Goal: Use online tool/utility: Utilize a website feature to perform a specific function

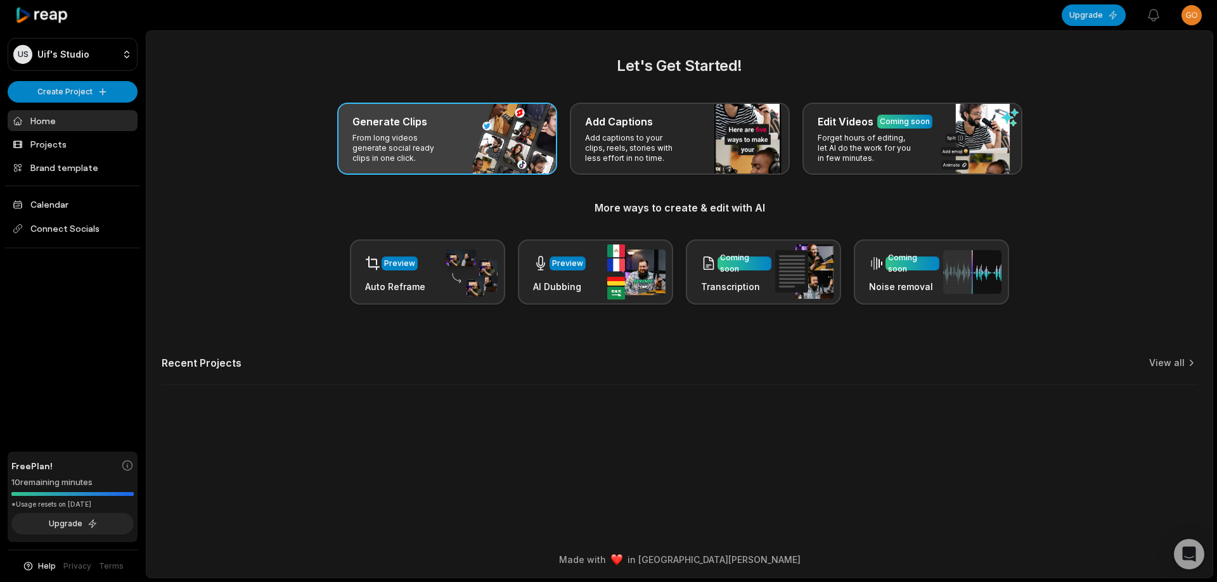
click at [396, 163] on div "Generate Clips From long videos generate social ready clips in one click." at bounding box center [447, 139] width 220 height 72
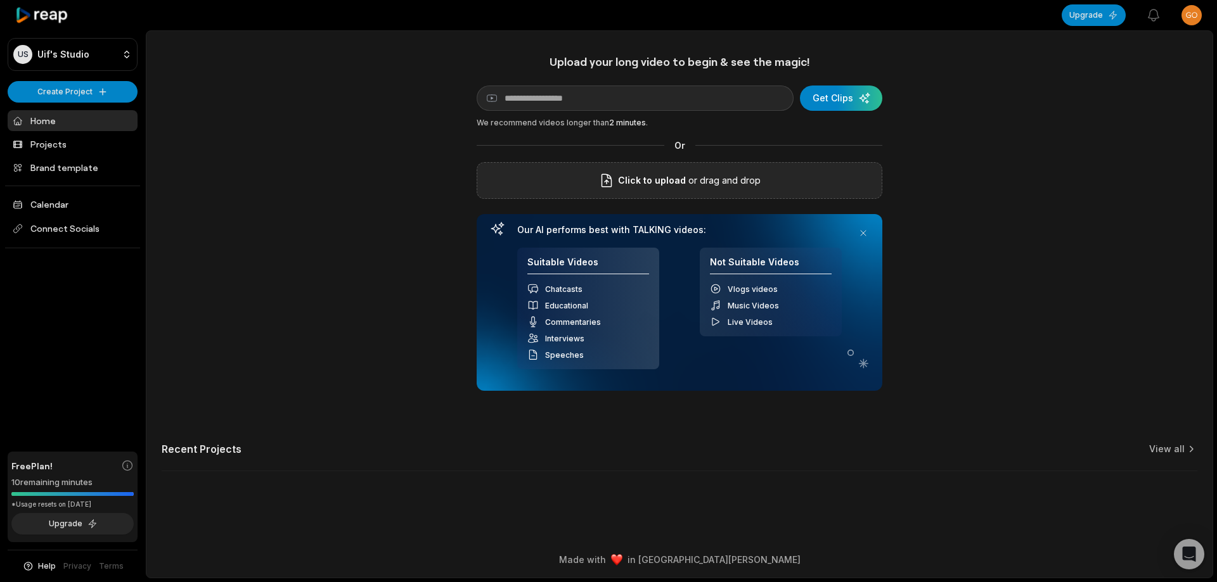
click at [623, 173] on span "Click to upload" at bounding box center [652, 180] width 68 height 15
click at [0, 0] on input "Click to upload" at bounding box center [0, 0] width 0 height 0
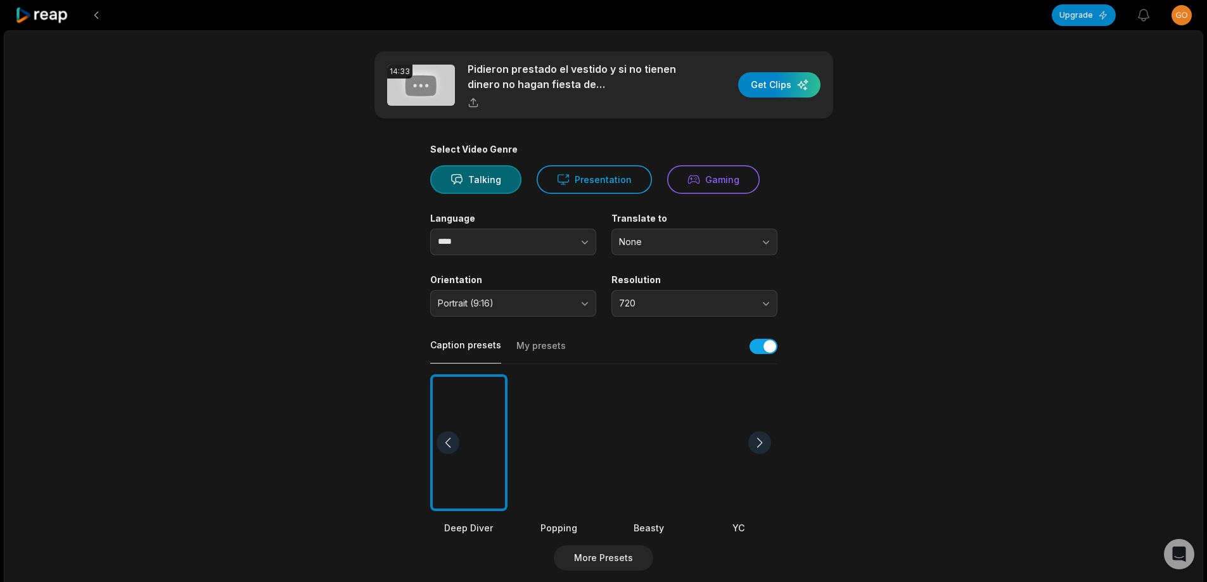
click at [636, 449] on div at bounding box center [648, 442] width 77 height 137
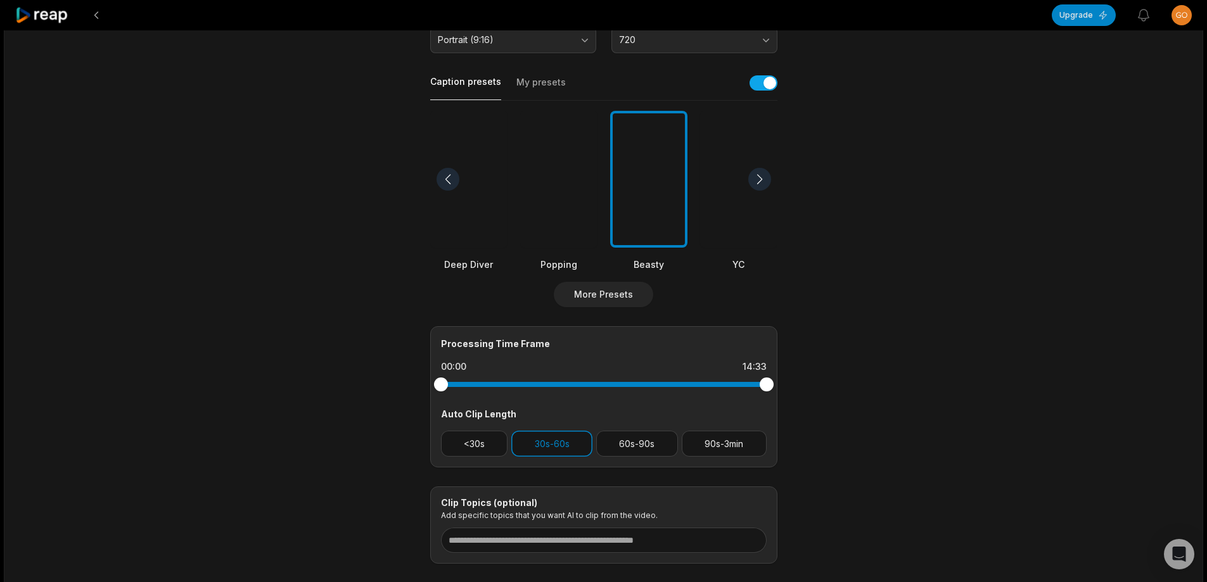
scroll to position [317, 0]
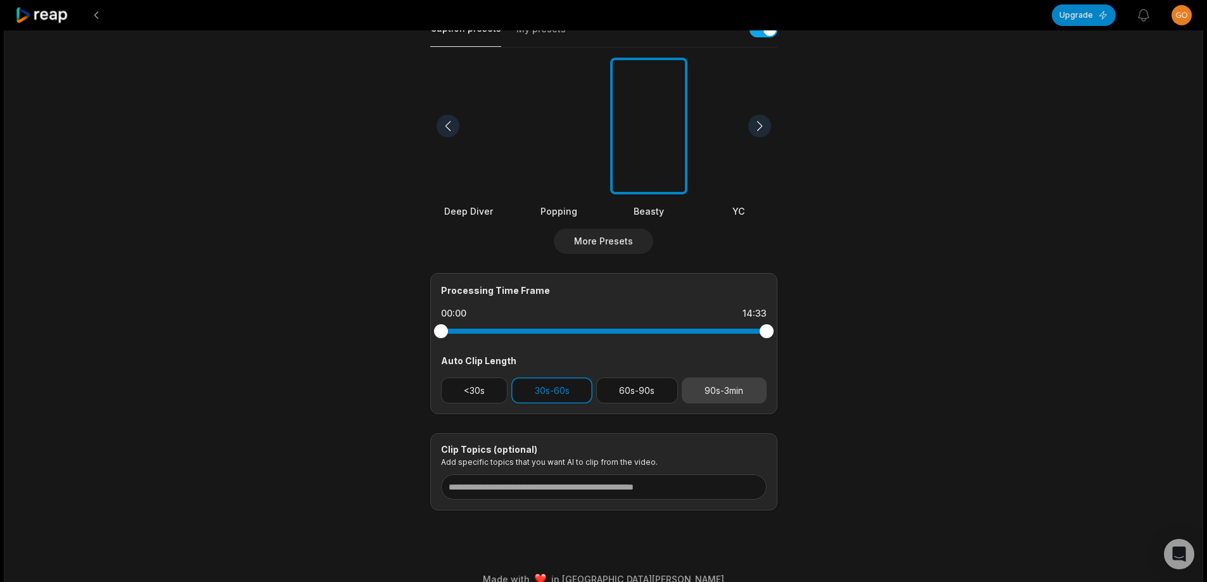
click at [723, 393] on button "90s-3min" at bounding box center [724, 391] width 85 height 26
click at [567, 392] on button "30s-60s" at bounding box center [551, 391] width 81 height 26
drag, startPoint x: 762, startPoint y: 332, endPoint x: 664, endPoint y: 338, distance: 98.4
click at [664, 338] on div at bounding box center [604, 331] width 326 height 23
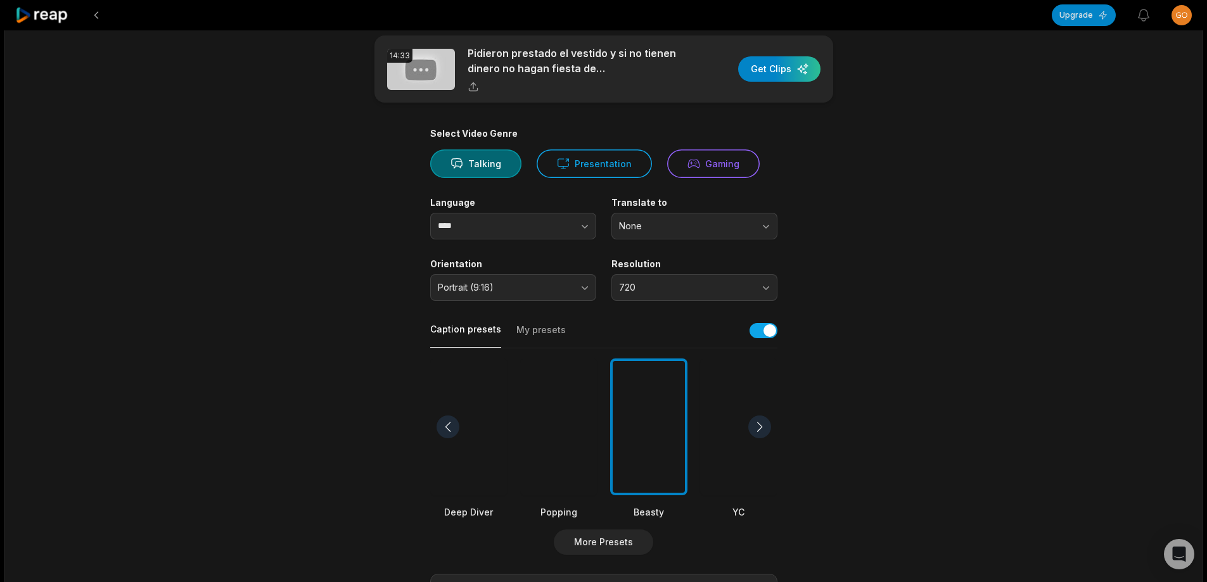
scroll to position [0, 0]
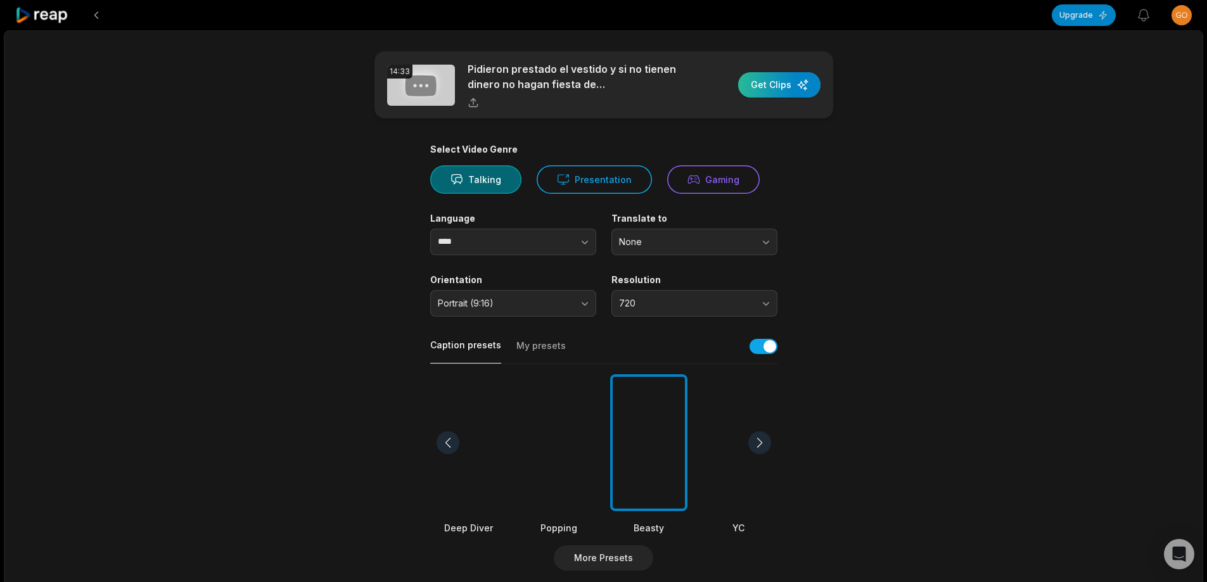
click at [783, 80] on div "button" at bounding box center [779, 84] width 82 height 25
